Goal: Task Accomplishment & Management: Use online tool/utility

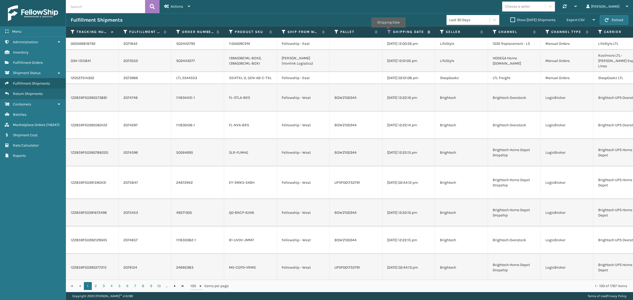
click at [388, 31] on icon at bounding box center [389, 32] width 4 height 5
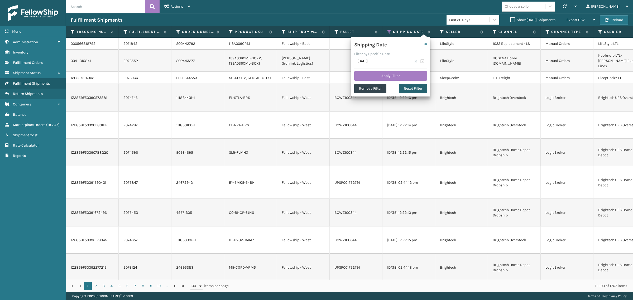
click at [415, 87] on button "Reset Filter" at bounding box center [413, 88] width 28 height 9
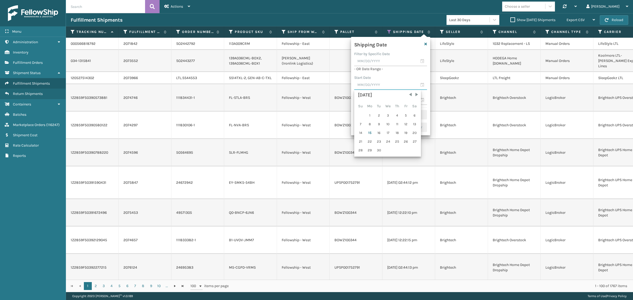
click at [378, 82] on input "text" at bounding box center [390, 84] width 73 height 9
click at [368, 122] on div "8" at bounding box center [370, 124] width 9 height 8
type input "[DATE]"
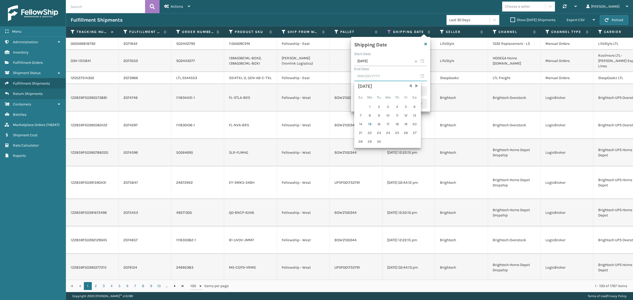
click at [379, 77] on input "text" at bounding box center [390, 76] width 73 height 9
click at [359, 122] on div "14" at bounding box center [361, 124] width 8 height 8
type input "[DATE]"
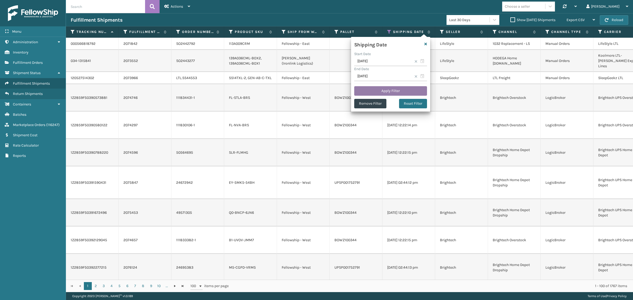
click at [381, 90] on button "Apply Filter" at bounding box center [390, 90] width 73 height 9
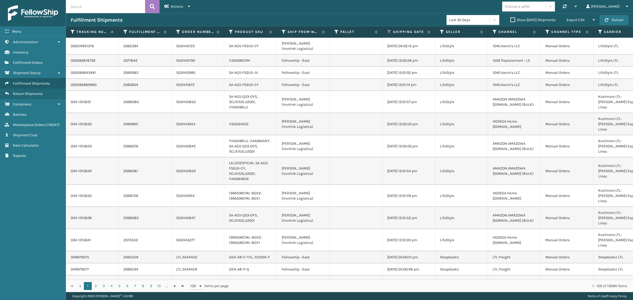
click at [510, 18] on label "Show [DATE] Shipments" at bounding box center [532, 20] width 45 height 4
click at [510, 18] on input "Show [DATE] Shipments" at bounding box center [510, 18] width 0 height 3
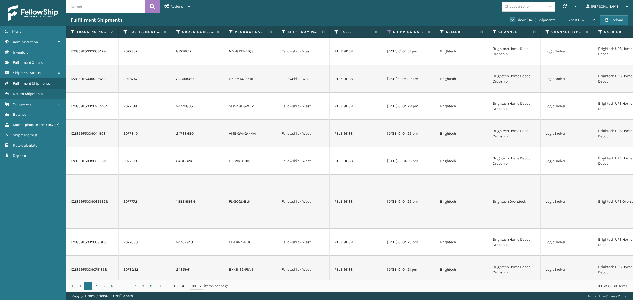
click at [510, 20] on label "Show [DATE] Shipments" at bounding box center [532, 20] width 45 height 4
click at [510, 20] on input "Show [DATE] Shipments" at bounding box center [510, 18] width 0 height 3
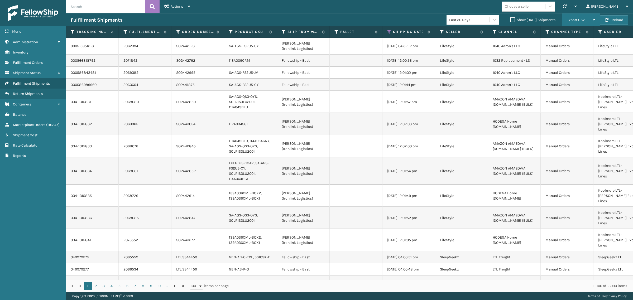
click at [576, 18] on span "Export CSV" at bounding box center [576, 20] width 18 height 4
click at [572, 49] on li "Export All Pages" at bounding box center [564, 48] width 71 height 14
click at [419, 6] on div "Choose a seller Synchronise all channels Gil Log Out" at bounding box center [414, 6] width 438 height 13
click at [389, 32] on icon at bounding box center [389, 32] width 4 height 5
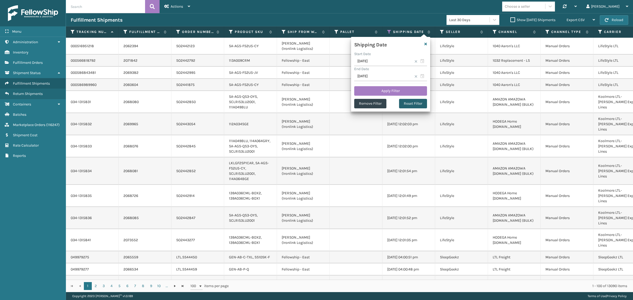
click at [411, 103] on button "Reset Filter" at bounding box center [413, 103] width 28 height 9
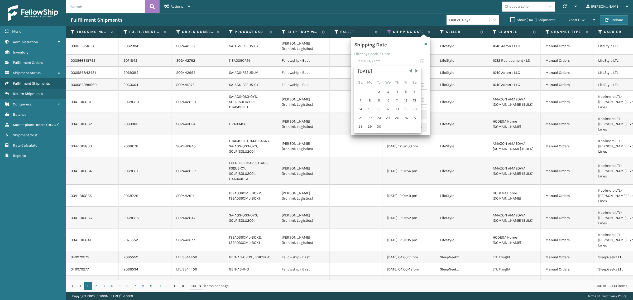
click at [372, 62] on input "text" at bounding box center [390, 61] width 73 height 9
click at [361, 109] on div "14" at bounding box center [361, 109] width 8 height 8
type input "[DATE]"
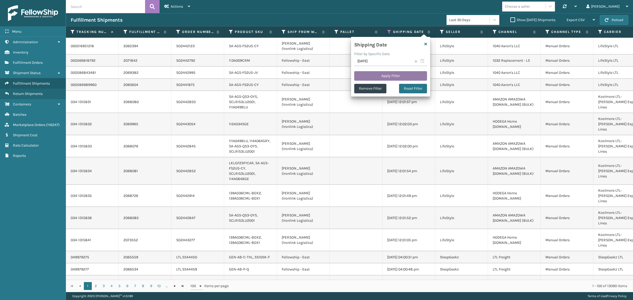
click at [385, 76] on button "Apply Filter" at bounding box center [390, 75] width 73 height 9
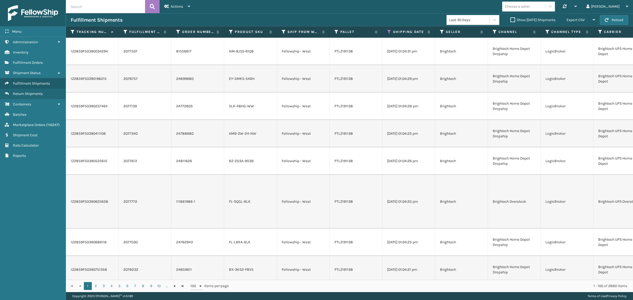
click at [292, 8] on div "Choose a seller Synchronise all channels Gil Log Out" at bounding box center [414, 6] width 438 height 13
click at [234, 13] on div "Choose a seller Synchronise all channels Gil Log Out" at bounding box center [414, 6] width 438 height 13
